Goal: Find specific page/section: Find specific page/section

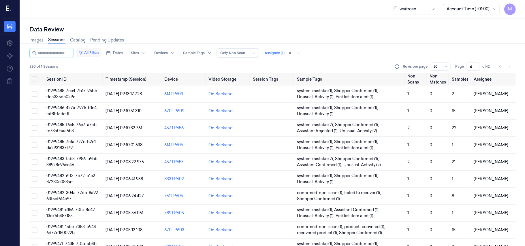
click at [96, 50] on button "All Filters" at bounding box center [88, 52] width 25 height 9
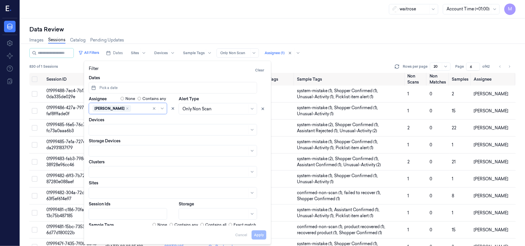
click at [156, 23] on div "Data Review Images Sessions Catalog Pending Updates All Filters Dates Sites Dev…" at bounding box center [272, 132] width 505 height 228
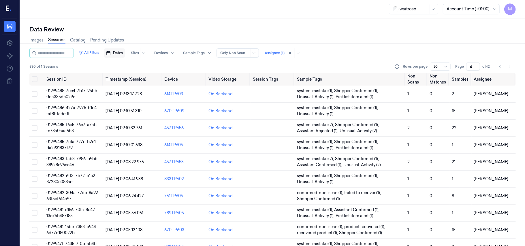
click at [121, 55] on span "Dates" at bounding box center [118, 52] width 10 height 5
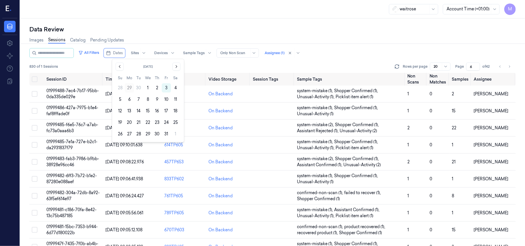
click at [134, 88] on button "29" at bounding box center [129, 87] width 9 height 9
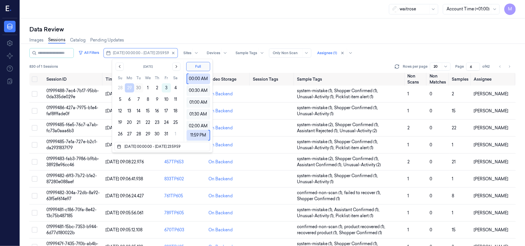
click at [139, 87] on button "30" at bounding box center [138, 87] width 9 height 9
click at [138, 87] on button "30" at bounding box center [138, 87] width 9 height 9
type input "30/09/2025 00:00:00 - 30/09/2025 23:59:59"
click at [232, 24] on div "Data Review Images Sessions Catalog Pending Updates All Filters 30/09/2025 00:0…" at bounding box center [272, 132] width 505 height 228
type input "1"
